Goal: Register for event/course

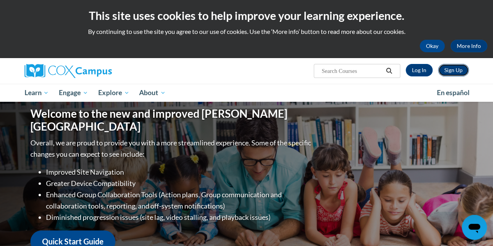
click at [466, 69] on link "Sign Up" at bounding box center [453, 70] width 31 height 12
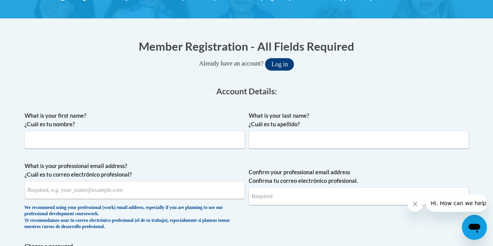
scroll to position [176, 0]
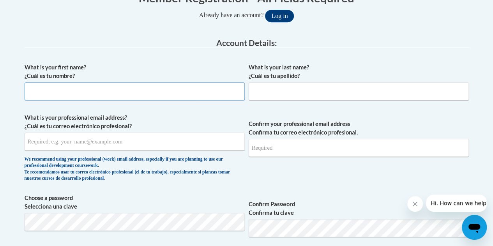
click at [126, 92] on input "What is your first name? ¿Cuál es tu nombre?" at bounding box center [135, 91] width 220 height 18
type input "Dominique"
type input "Jones"
type input "jones.dom03052@gmail.com"
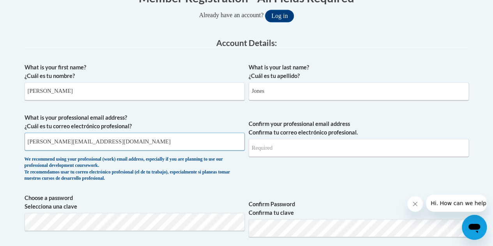
type input "jones.dom03052@gmail.com"
drag, startPoint x: 125, startPoint y: 145, endPoint x: 0, endPoint y: 127, distance: 126.8
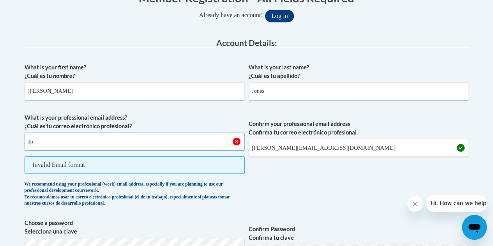
type input "d"
type input "jonesdo1@k12.tulsaschools.org"
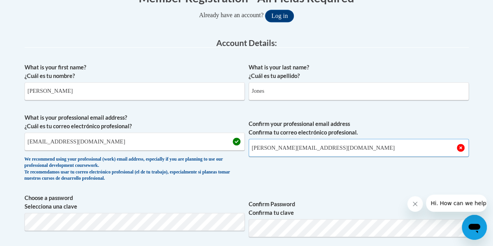
drag, startPoint x: 340, startPoint y: 153, endPoint x: 224, endPoint y: 139, distance: 117.0
click at [224, 139] on span "What is your professional email address? ¿Cuál es tu correo electrónico profesi…" at bounding box center [247, 149] width 444 height 72
type input "jonesdo1@k12.tulsaschools.org"
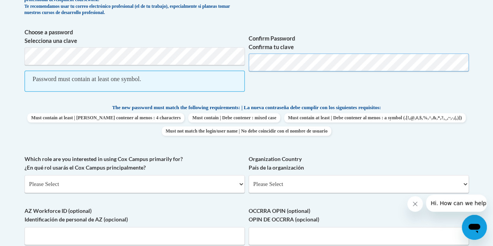
scroll to position [344, 0]
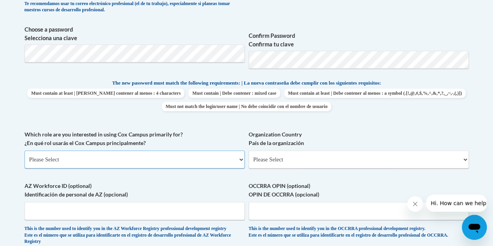
click at [164, 158] on select "Please Select College/University | Colegio/Universidad Community/Nonprofit Part…" at bounding box center [135, 159] width 220 height 18
select select "5a18ea06-2b54-4451-96f2-d152daf9eac5"
click at [25, 150] on select "Please Select College/University | Colegio/Universidad Community/Nonprofit Part…" at bounding box center [135, 159] width 220 height 18
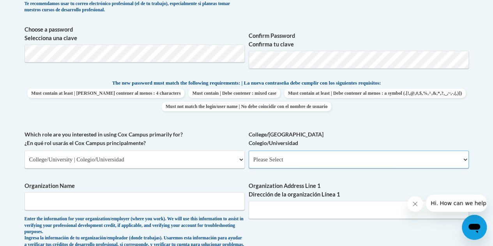
click at [322, 156] on select "Please Select College/University Staff | Empleado universitario College/Univers…" at bounding box center [359, 159] width 220 height 18
select select "99b32b07-cffc-426c-8bf6-0cd77760d84b"
click at [249, 150] on select "Please Select College/University Staff | Empleado universitario College/Univers…" at bounding box center [359, 159] width 220 height 18
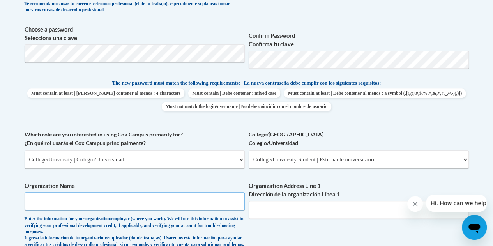
click at [139, 202] on input "Organization Name" at bounding box center [135, 201] width 220 height 18
type input "Clark Atlanta University"
click at [328, 212] on input "Organization Address Line 1 Dirección de la organización Línea 1" at bounding box center [359, 210] width 220 height 18
paste input "223 James P. Brawley Drive SW, Atlanta, GA 30314."
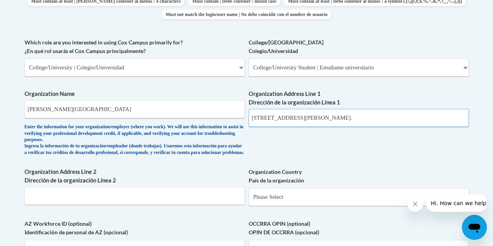
scroll to position [437, 0]
drag, startPoint x: 382, startPoint y: 118, endPoint x: 334, endPoint y: 118, distance: 48.3
click at [334, 118] on input "223 James P. Brawley Drive SW, Atlanta, GA 30314" at bounding box center [359, 117] width 220 height 18
type input "223 James P. Brawley Drive SW,"
click at [176, 204] on input "Organization Address Line 2 Dirección de la organización Línea 2" at bounding box center [135, 195] width 220 height 18
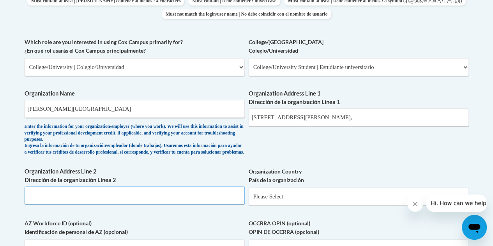
paste input "Atlanta, GA 30314"
type input "Atlanta, GA 30314"
click at [298, 197] on select "Please Select United States | Estados Unidos Outside of the United States | Fue…" at bounding box center [359, 196] width 220 height 18
select select "ad49bcad-a171-4b2e-b99c-48b446064914"
click at [249, 193] on select "Please Select United States | Estados Unidos Outside of the United States | Fue…" at bounding box center [359, 196] width 220 height 18
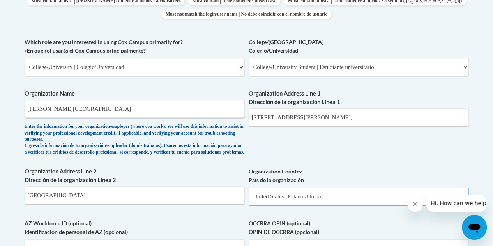
select select
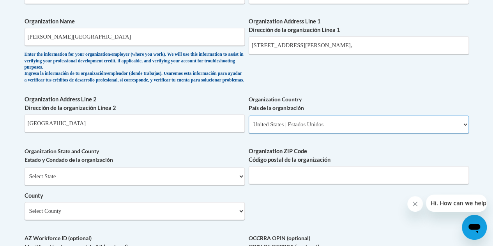
scroll to position [509, 0]
click at [98, 185] on select "Select State Alabama Alaska Arizona Arkansas California Colorado Connecticut De…" at bounding box center [135, 176] width 220 height 18
select select "Georgia"
click at [25, 173] on select "Select State Alabama Alaska Arizona Arkansas California Colorado Connecticut De…" at bounding box center [135, 176] width 220 height 18
click at [282, 182] on input "Organization ZIP Code Código postal de la organización" at bounding box center [359, 175] width 220 height 18
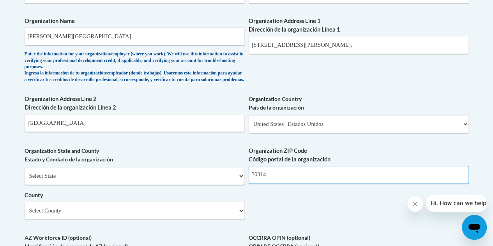
type input "30314"
click at [101, 216] on select "Select County Appling Atkinson Bacon Baker Baldwin Banks Barrow Bartow Ben Hill…" at bounding box center [135, 210] width 220 height 18
select select "Fulton"
click at [25, 207] on select "Select County Appling Atkinson Bacon Baker Baldwin Banks Barrow Bartow Ben Hill…" at bounding box center [135, 210] width 220 height 18
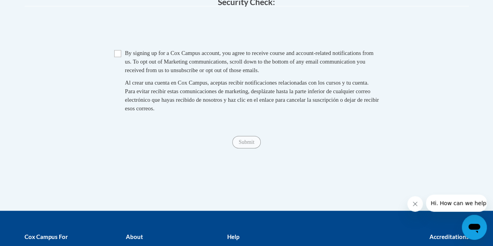
scroll to position [825, 0]
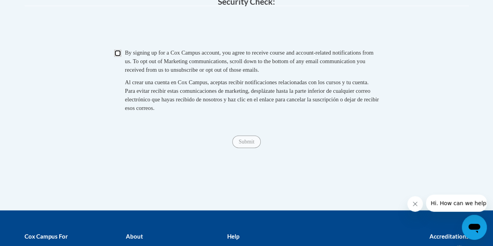
click at [120, 57] on input "Checkbox" at bounding box center [117, 53] width 7 height 7
checkbox input "true"
click at [247, 148] on input "Submit" at bounding box center [246, 142] width 28 height 12
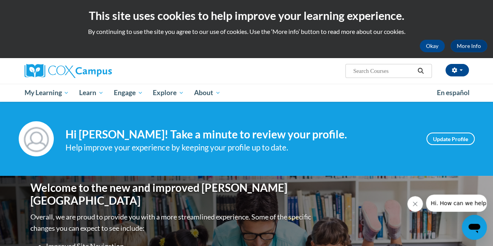
click at [388, 72] on input "Search..." at bounding box center [383, 70] width 62 height 9
type input "early literacy"
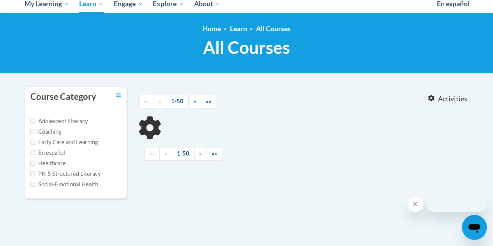
type input "early literacy"
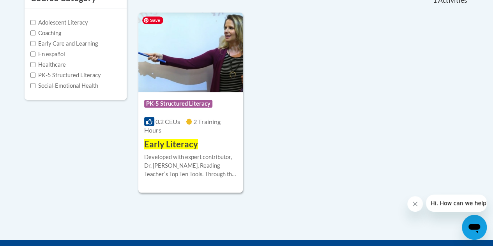
scroll to position [188, 0]
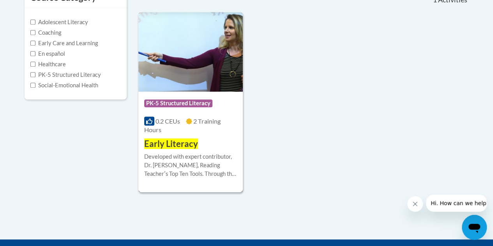
click at [181, 155] on div "Developed with expert contributor, Dr. Deborah Glaser, Reading Teacherʹs Top Te…" at bounding box center [190, 165] width 93 height 26
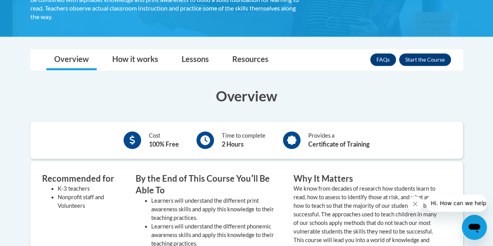
scroll to position [182, 0]
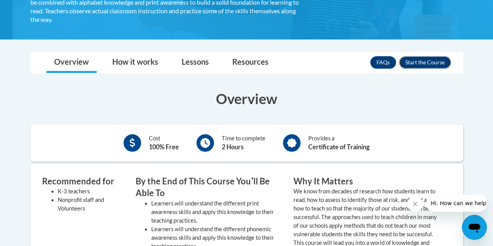
click at [424, 62] on button "Enroll" at bounding box center [425, 62] width 52 height 12
